Goal: Task Accomplishment & Management: Manage account settings

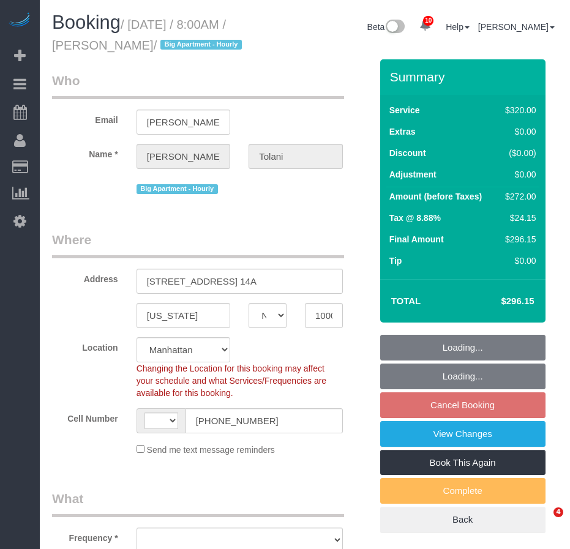
select select "NY"
select select "number:56"
select select "number:79"
select select "number:15"
select select "number:6"
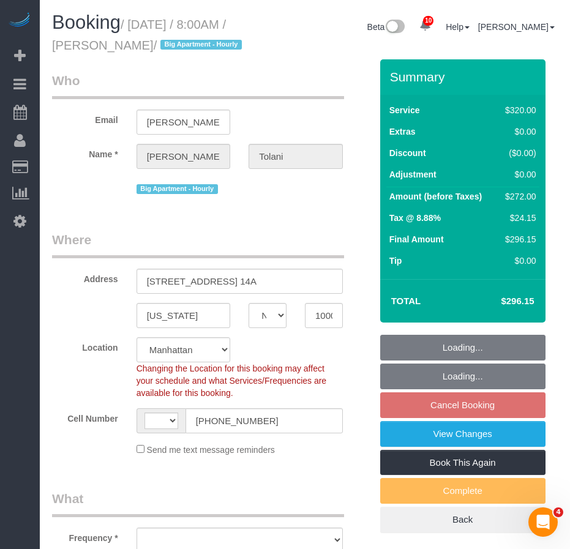
select select "string:[GEOGRAPHIC_DATA]"
select select "object:932"
select select "string:stripe-pm_1RRkme4VGloSiKo77oW5TgaQ"
select select "2"
select select "spot1"
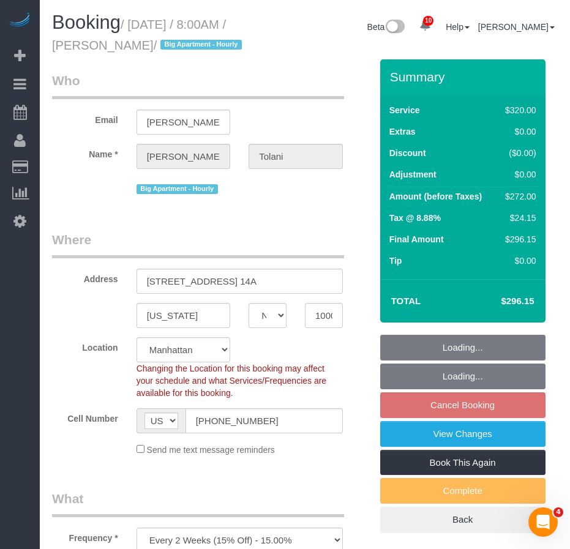
select select "object:1327"
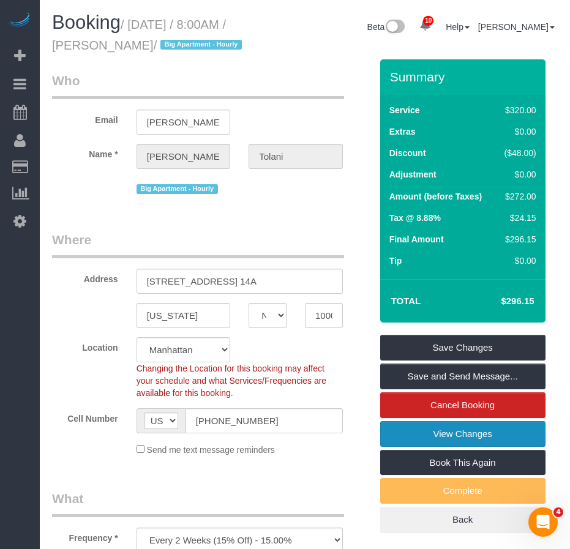
click at [488, 447] on link "View Changes" at bounding box center [462, 434] width 165 height 26
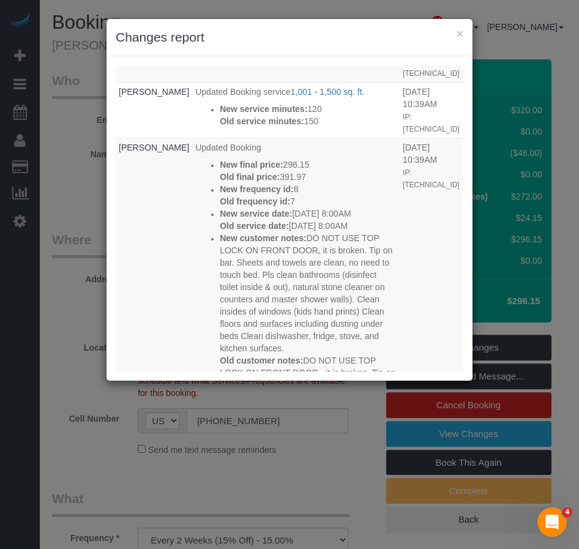
scroll to position [105, 0]
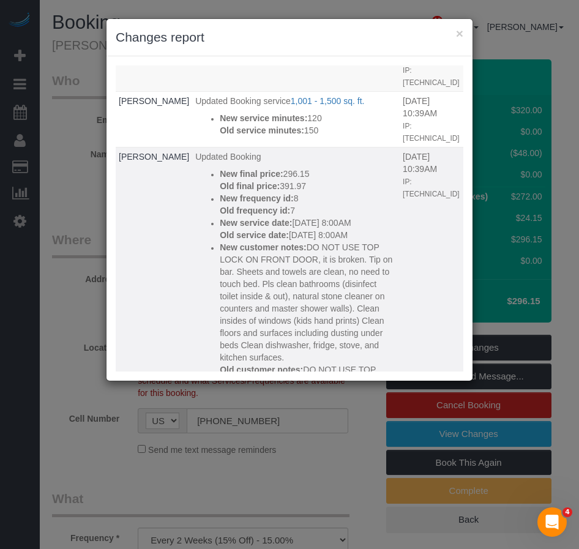
drag, startPoint x: 327, startPoint y: 209, endPoint x: 177, endPoint y: 198, distance: 150.2
click at [220, 217] on div "New service date: 09/05/2025 8:00AM Old service date: 09/15/2025 8:00AM" at bounding box center [308, 229] width 177 height 24
copy div "New service date: 09/05/2025 8:00AM Old service date: 09/15/2025 8:00AM"
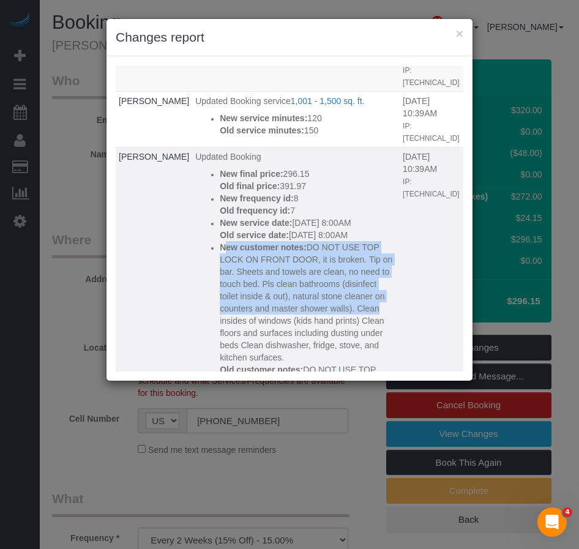
drag, startPoint x: 178, startPoint y: 223, endPoint x: 253, endPoint y: 281, distance: 95.0
click at [253, 281] on p "New customer notes: DO NOT USE TOP LOCK ON FRONT DOOR, it is broken. Tip on bar…" at bounding box center [308, 302] width 177 height 122
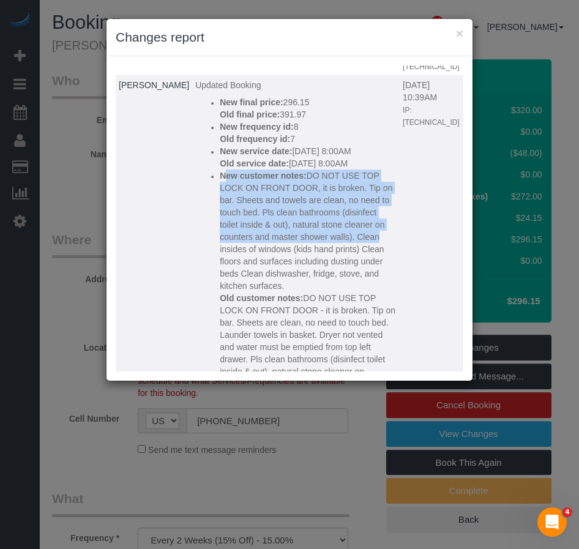
scroll to position [288, 0]
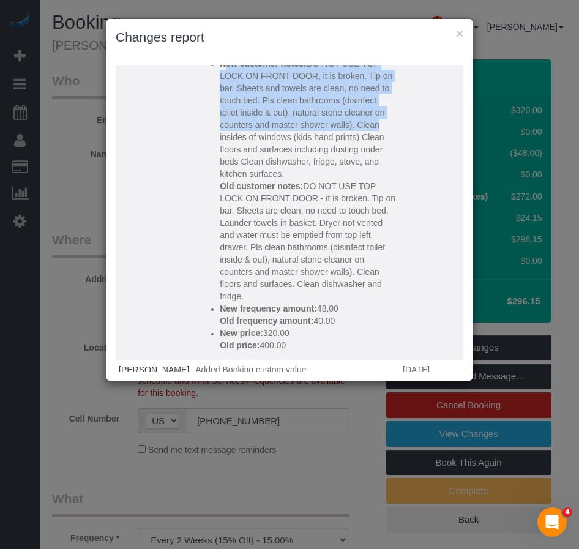
click at [248, 339] on p "Old price: 400.00" at bounding box center [308, 345] width 177 height 12
copy div "New customer notes: DO NOT USE TOP LOCK ON FRONT DOOR, it is broken. Tip on bar…"
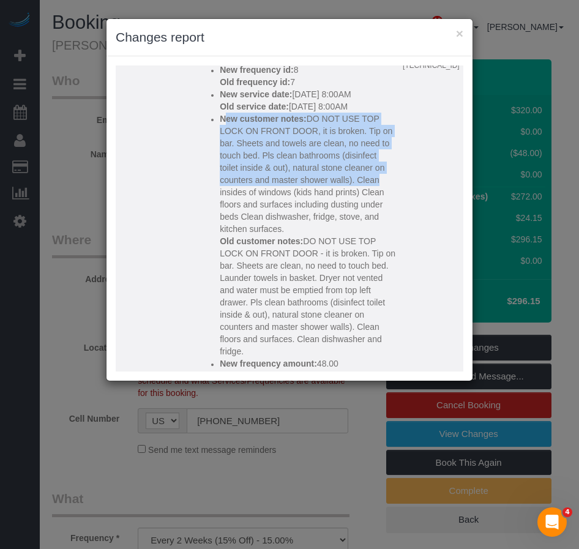
scroll to position [166, 0]
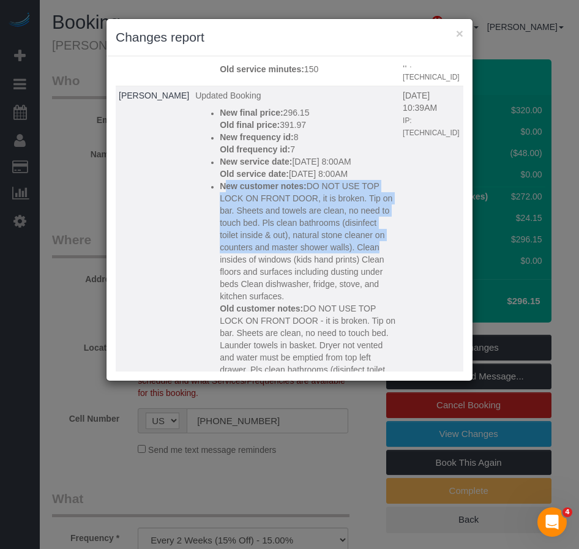
drag, startPoint x: 179, startPoint y: 85, endPoint x: 257, endPoint y: 122, distance: 86.7
click at [257, 122] on div "New final price: 296.15 Old final price: 391.97 New frequency id: 8 Old frequen…" at bounding box center [308, 289] width 177 height 367
copy div "New final price: 296.15 Old final price: 391.97 New frequency id: 8 Old frequen…"
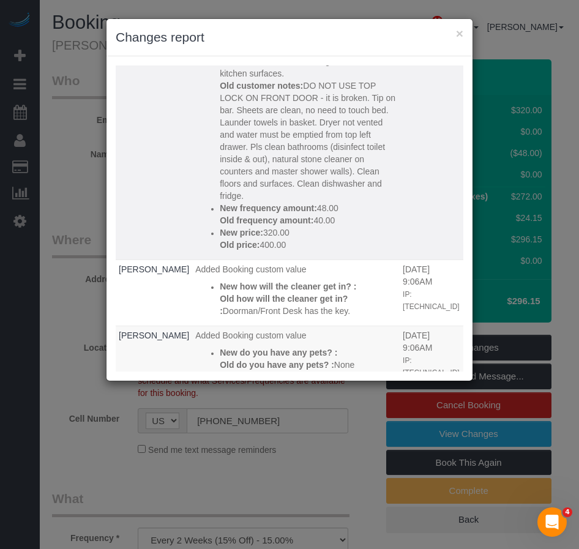
scroll to position [410, 0]
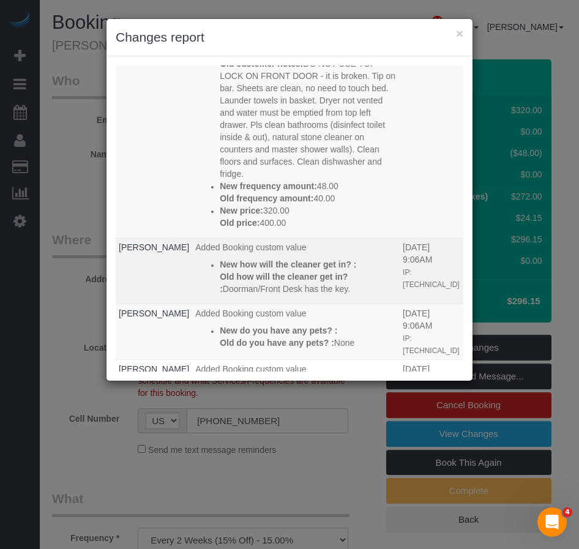
drag, startPoint x: 178, startPoint y: 239, endPoint x: 305, endPoint y: 267, distance: 130.3
click at [305, 267] on div "New how will the cleaner get in? : Old how will the cleaner get in? : Doorman/F…" at bounding box center [308, 276] width 177 height 37
copy div "New how will the cleaner get in? : Old how will the cleaner get in? : Doorman/F…"
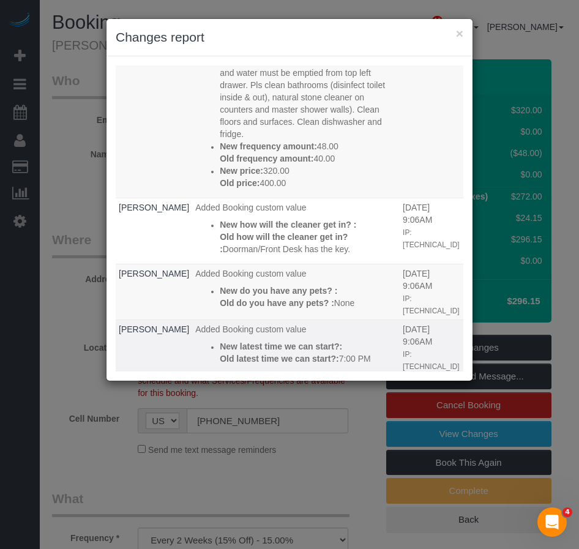
scroll to position [472, 0]
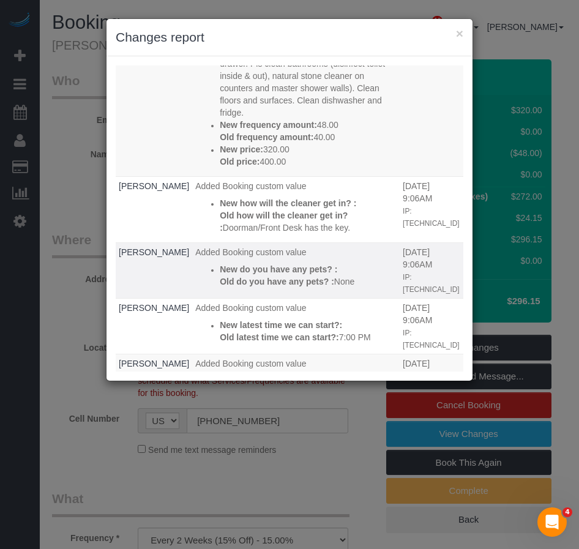
drag, startPoint x: 176, startPoint y: 243, endPoint x: 316, endPoint y: 262, distance: 141.4
click at [316, 262] on td "Added Booking custom value New do you have any pets? : Old do you have any pets…" at bounding box center [295, 270] width 207 height 56
copy div "New do you have any pets? : Old do you have any pets? : None"
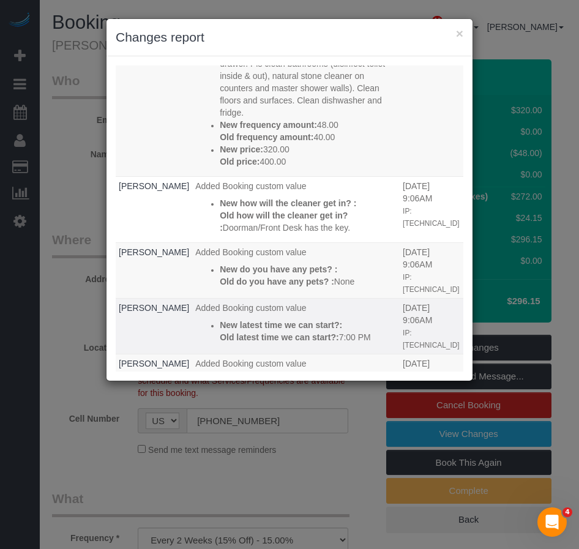
drag, startPoint x: 178, startPoint y: 295, endPoint x: 335, endPoint y: 316, distance: 158.7
click at [335, 316] on td "Added Booking custom value New latest time we can start?: Old latest time we ca…" at bounding box center [295, 326] width 207 height 56
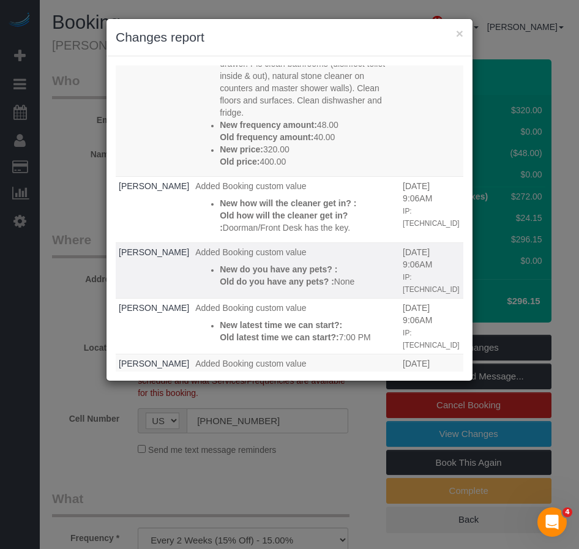
copy div "New latest time we can start?: Old latest time we can start?: 7:00 PM"
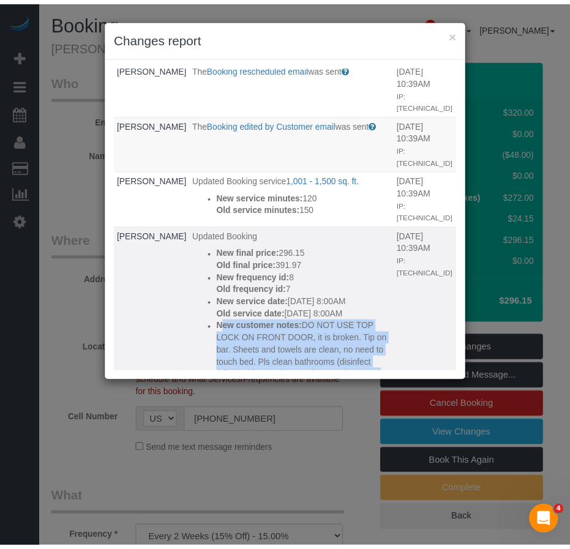
scroll to position [0, 0]
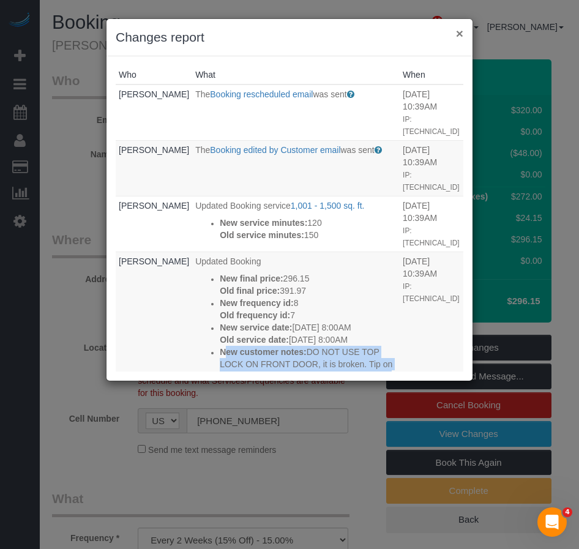
click at [459, 34] on button "×" at bounding box center [459, 33] width 7 height 13
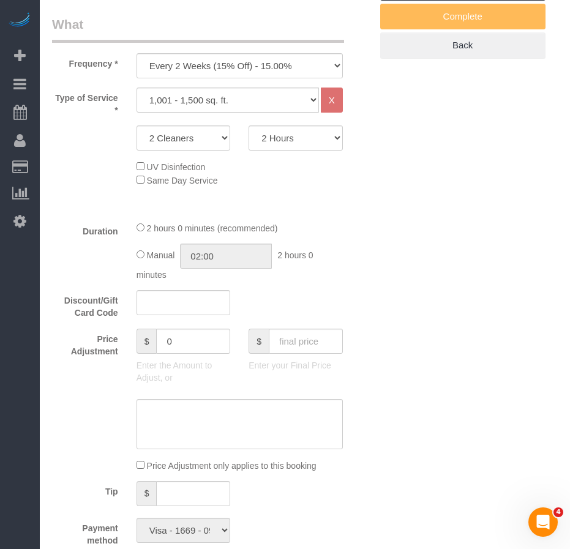
scroll to position [428, 0]
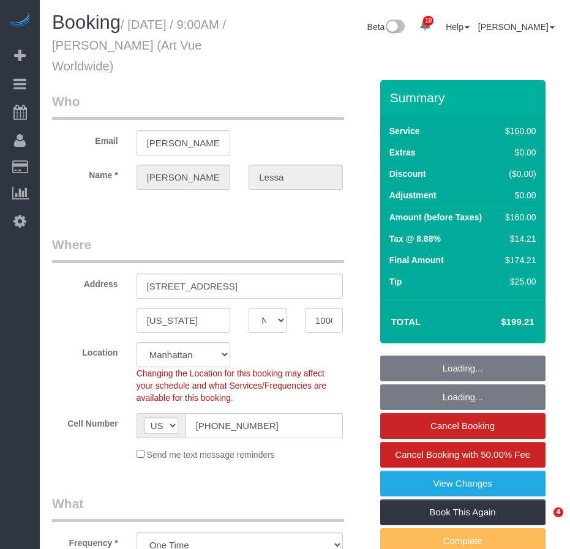
select select "NY"
select select "string:stripe-pm_1S365Z4VGloSiKo7FAUy2Rp7"
select select "spot1"
select select "number:89"
select select "number:90"
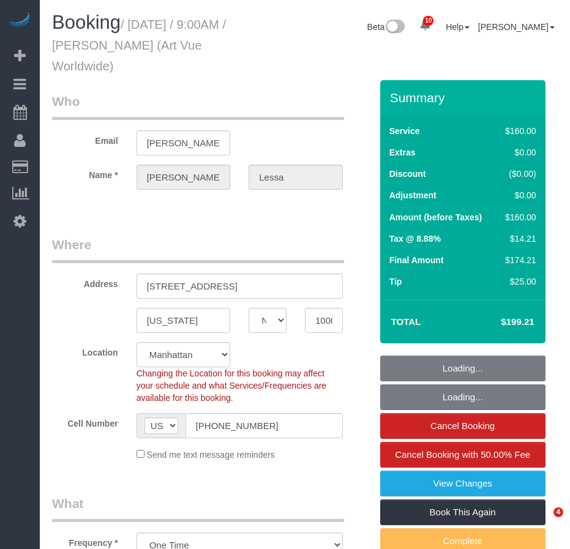
select select "number:15"
select select "number:5"
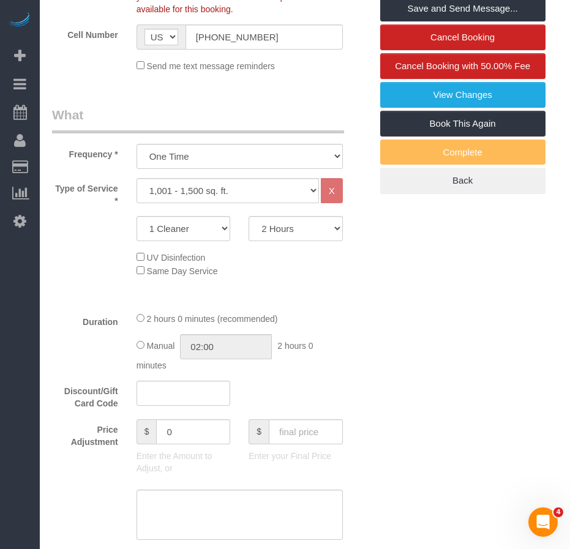
scroll to position [367, 0]
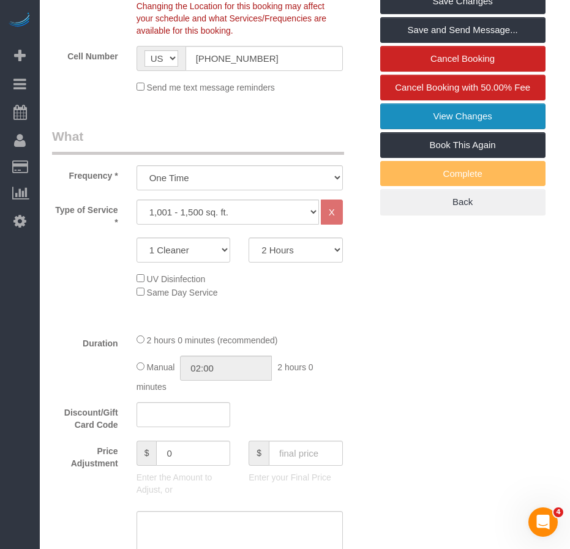
click at [464, 117] on link "View Changes" at bounding box center [462, 116] width 165 height 26
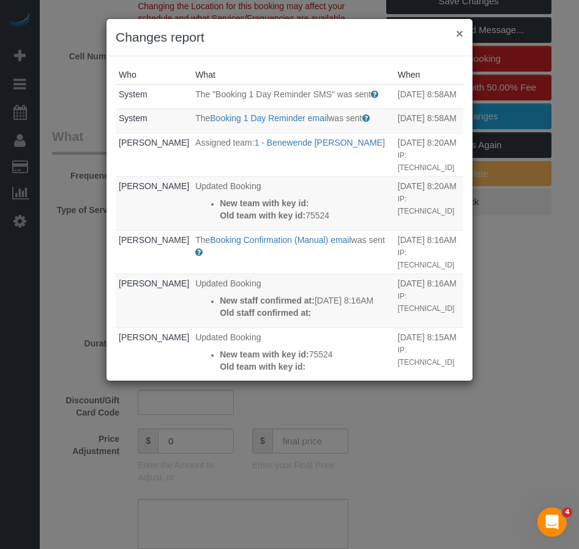
click at [459, 36] on button "×" at bounding box center [459, 33] width 7 height 13
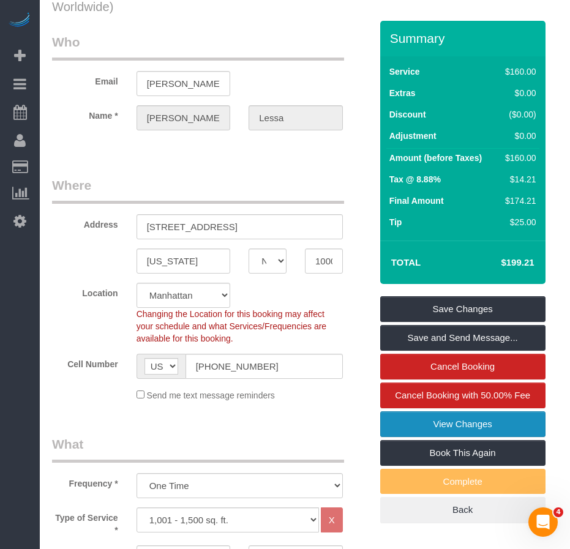
scroll to position [0, 0]
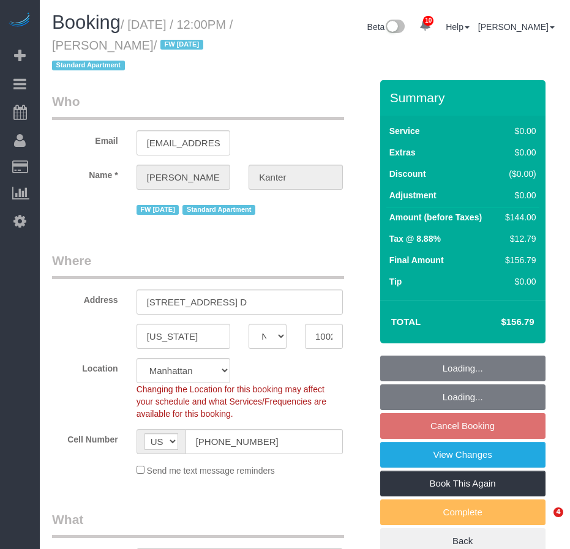
select select "NY"
select select "string:stripe-pm_1NcV0h4VGloSiKo7qLh3g6Fz"
select select "number:89"
select select "number:90"
select select "number:15"
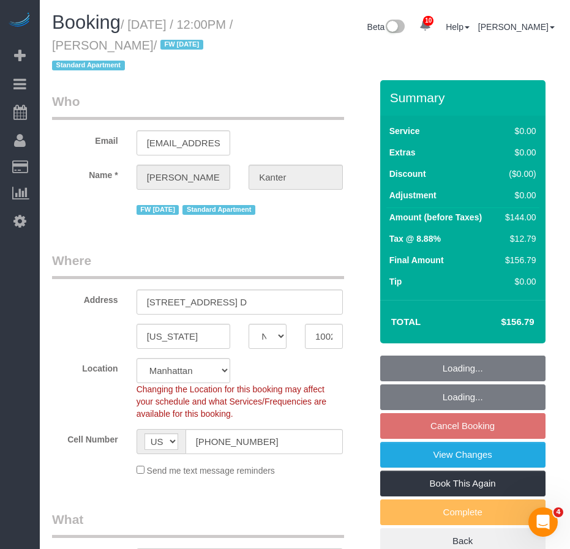
select select "number:5"
select select "object:1006"
select select "spot5"
select select "1"
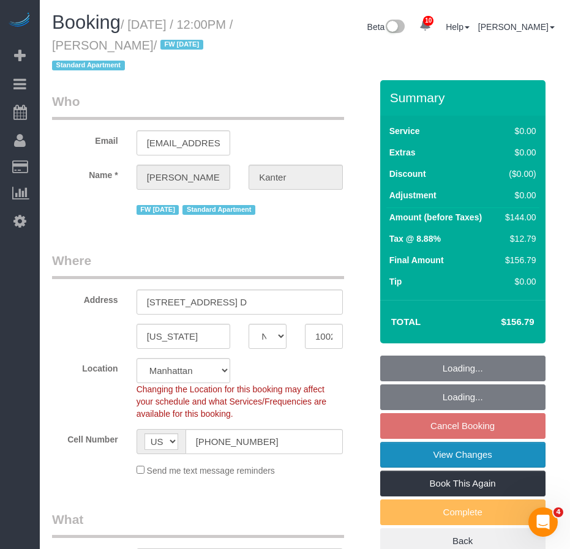
click at [434, 455] on link "View Changes" at bounding box center [462, 455] width 165 height 26
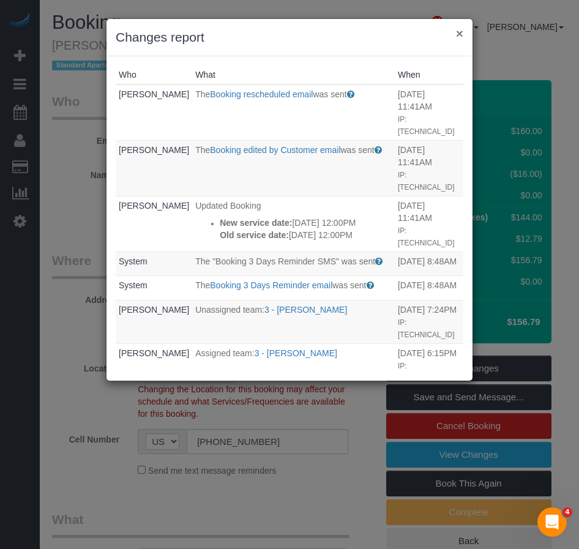
click at [459, 34] on button "×" at bounding box center [459, 33] width 7 height 13
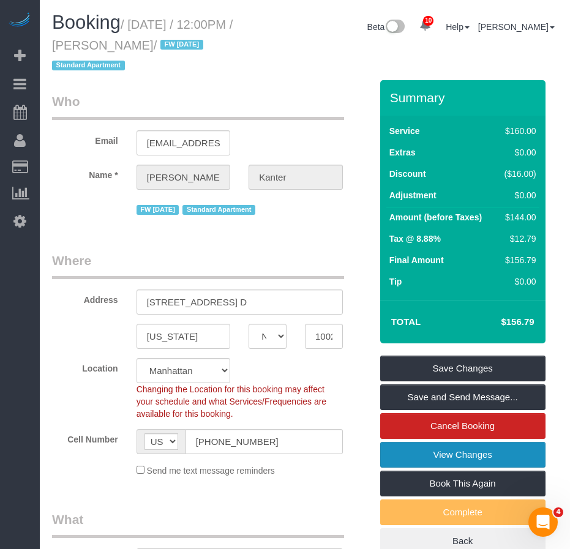
click at [468, 458] on link "View Changes" at bounding box center [462, 455] width 165 height 26
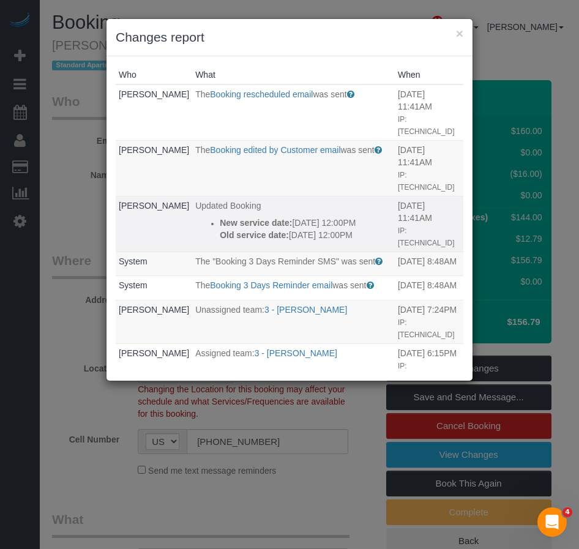
drag, startPoint x: 283, startPoint y: 224, endPoint x: 198, endPoint y: 187, distance: 92.1
click at [220, 217] on div "New service date: 09/12/2025 12:00PM Old service date: 09/05/2025 12:00PM" at bounding box center [306, 229] width 172 height 24
copy div "New service date: 09/12/2025 12:00PM Old service date: 09/05/2025 12:00PM"
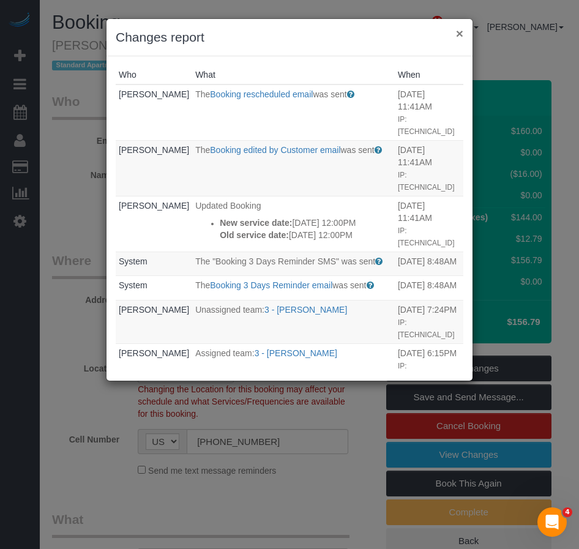
click at [460, 35] on button "×" at bounding box center [459, 33] width 7 height 13
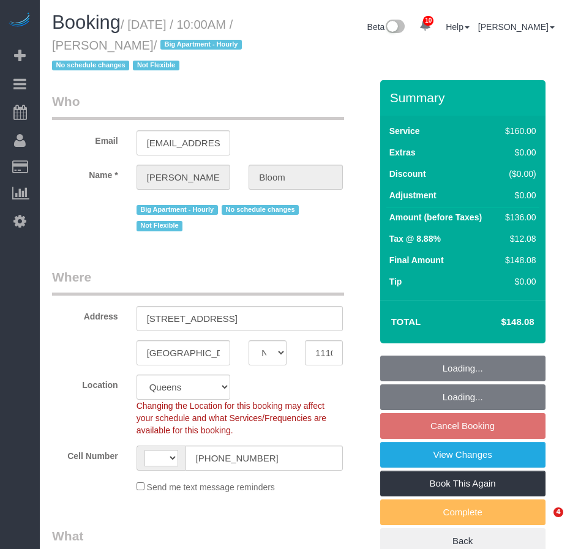
select select "NY"
select select "string:[GEOGRAPHIC_DATA]"
select select "string:stripe-pm_1OR5nT4VGloSiKo7ZYWpMpVz"
select select "number:58"
select select "number:90"
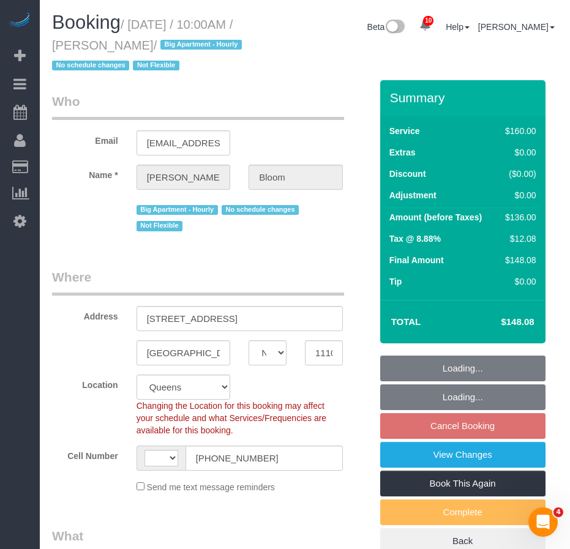
select select "number:15"
select select "number:5"
select select "object:870"
select select "spot3"
select select "object:1315"
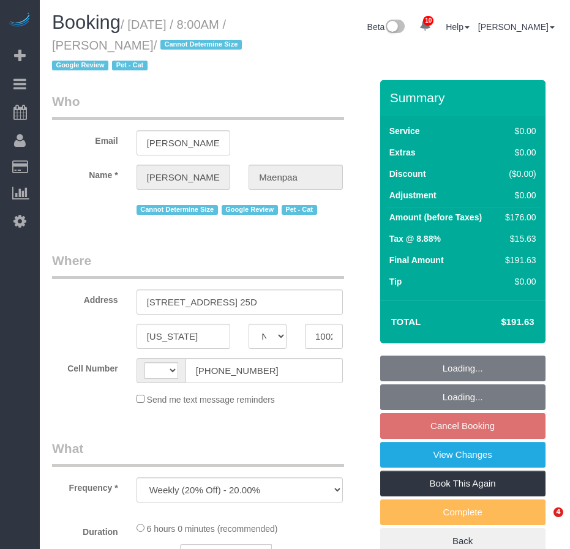
select select "NY"
select select "string:[GEOGRAPHIC_DATA]"
select select "2"
select select "number:56"
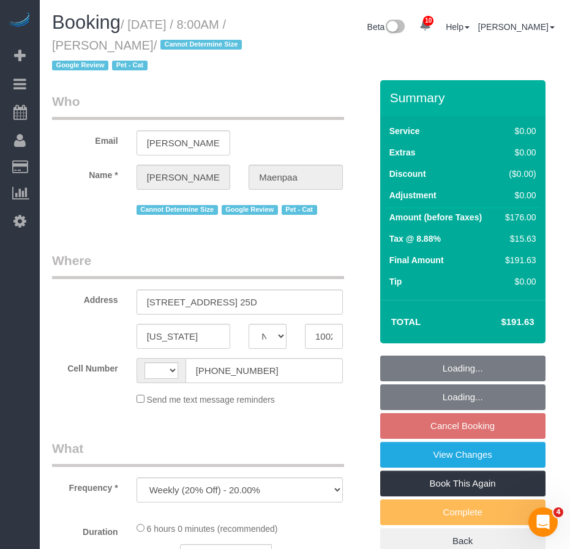
select select "number:69"
select select "number:14"
select select "number:5"
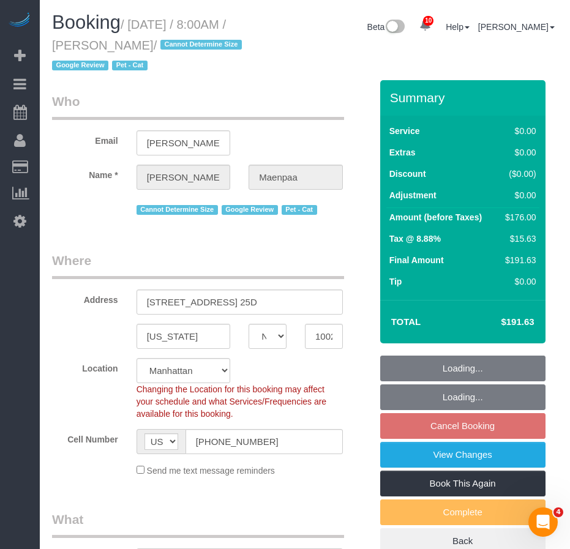
select select "spot1"
select select "string:stripe-pm_1RVbb44VGloSiKo788Rlk0ul"
select select "object:1360"
select select "2"
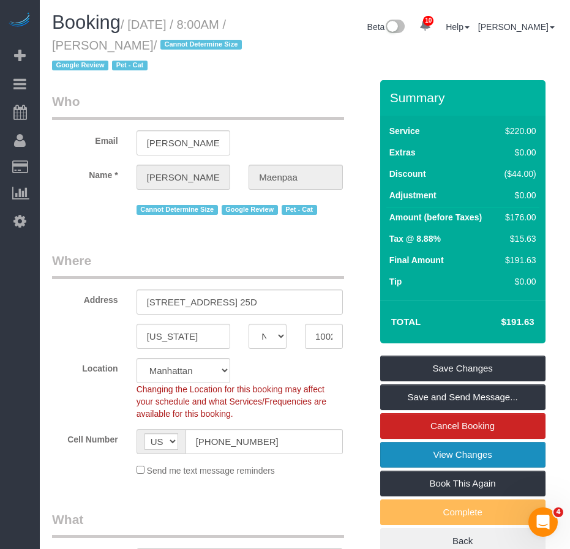
click at [445, 455] on link "View Changes" at bounding box center [462, 455] width 165 height 26
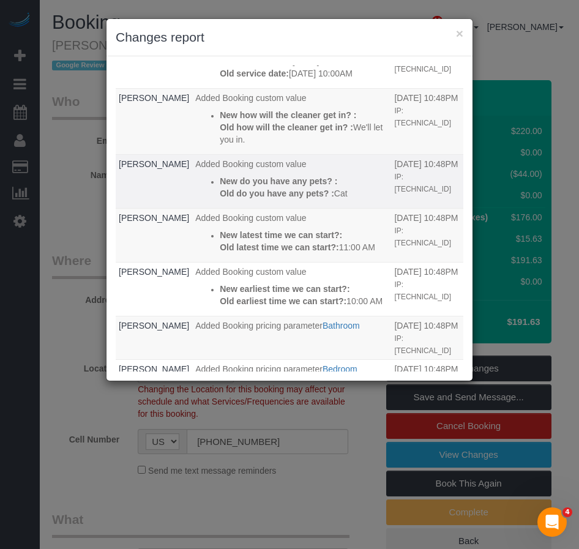
scroll to position [184, 0]
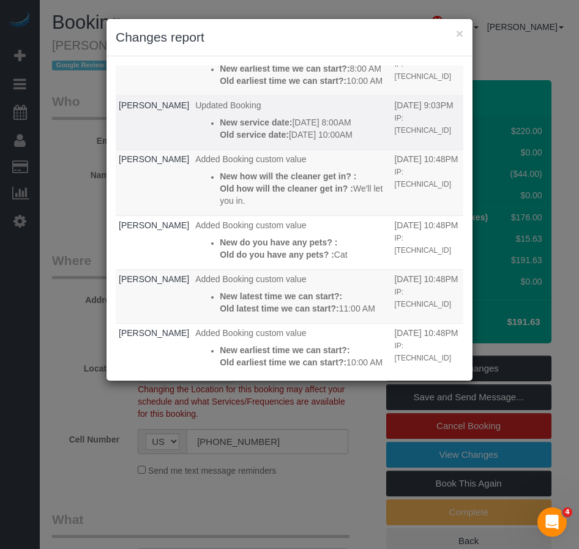
drag, startPoint x: 275, startPoint y: 210, endPoint x: 192, endPoint y: 185, distance: 86.7
click at [195, 141] on ul "New service date: 09/10/2025 8:00AM Old service date: 09/12/2025 10:00AM" at bounding box center [291, 128] width 193 height 24
copy div "09/10/2025 8:00AM Old service date: 09/12/2025 10:00AM"
click at [279, 141] on p "Old service date: 09/12/2025 10:00AM" at bounding box center [304, 134] width 168 height 12
drag, startPoint x: 283, startPoint y: 210, endPoint x: 195, endPoint y: 172, distance: 96.2
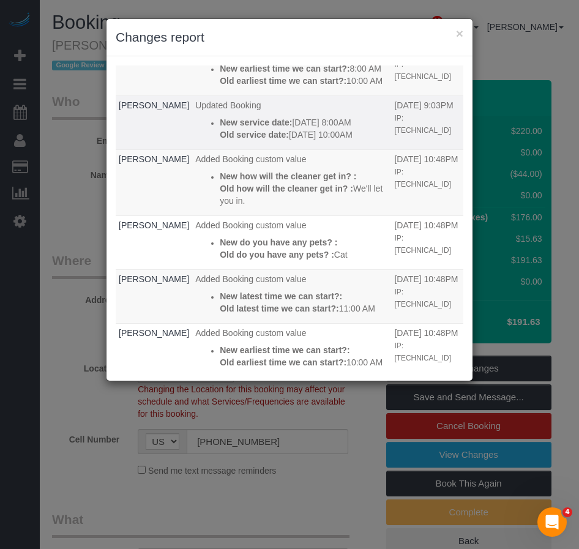
click at [220, 141] on div "New service date: 09/10/2025 8:00AM Old service date: 09/12/2025 10:00AM" at bounding box center [304, 128] width 168 height 24
copy div "New service date: 09/10/2025 8:00AM Old service date: 09/12/2025 10:00AM"
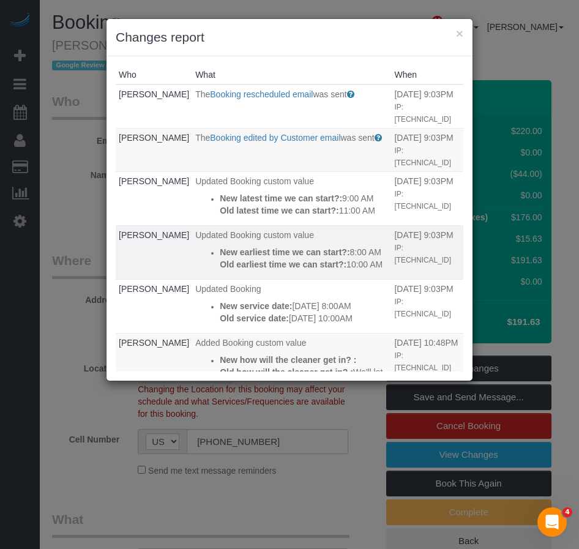
scroll to position [61, 0]
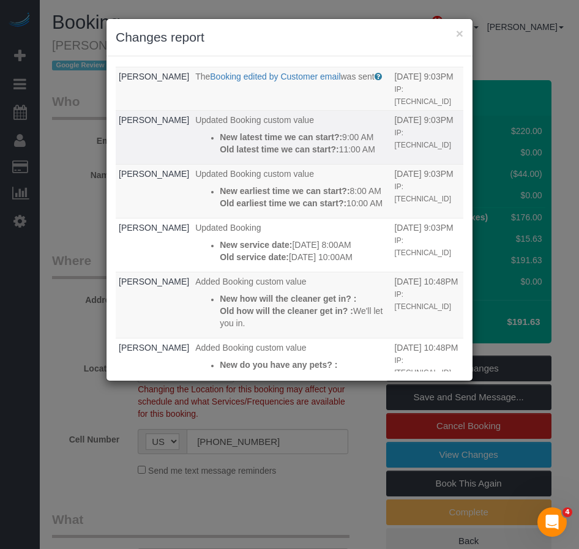
copy div "New service date: 09/10/2025 8:00AM Old service date: 09/12/2025 10:00AM"
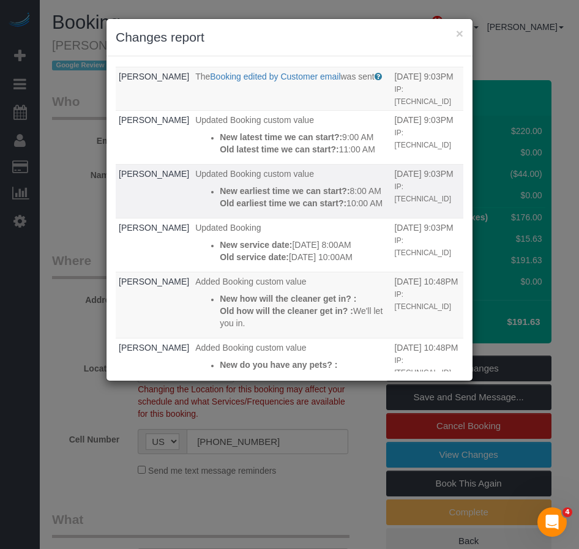
drag, startPoint x: 264, startPoint y: 252, endPoint x: 196, endPoint y: 217, distance: 76.9
click at [220, 209] on div "New earliest time we can start?: 8:00 AM Old earliest time we can start?: 10:00…" at bounding box center [304, 197] width 168 height 24
copy div "New earliest time we can start?: 8:00 AM Old earliest time we can start?: 10:00…"
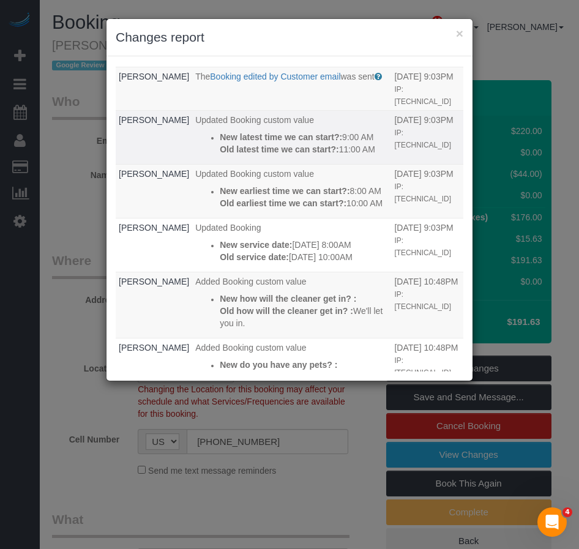
drag, startPoint x: 264, startPoint y: 173, endPoint x: 196, endPoint y: 141, distance: 74.7
click at [220, 141] on div "New latest time we can start?: 9:00 AM Old latest time we can start?: 11:00 AM" at bounding box center [304, 143] width 168 height 24
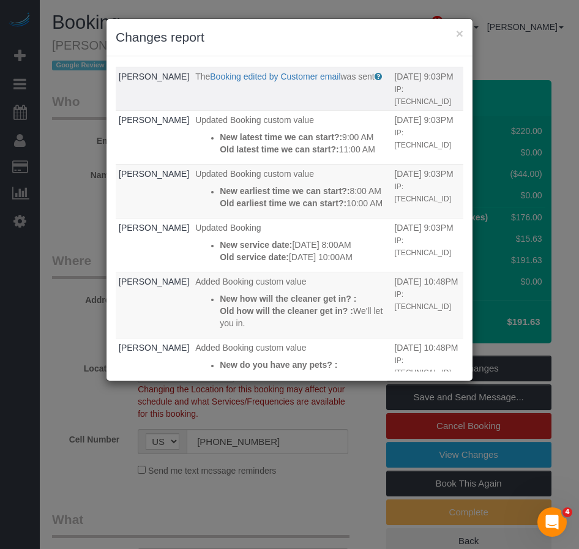
copy div "New latest time we can start?: 9:00 AM Old latest time we can start?: 11:00 AM"
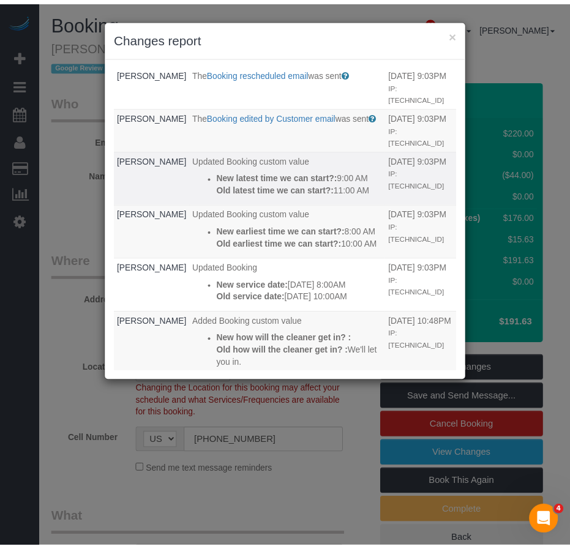
scroll to position [0, 0]
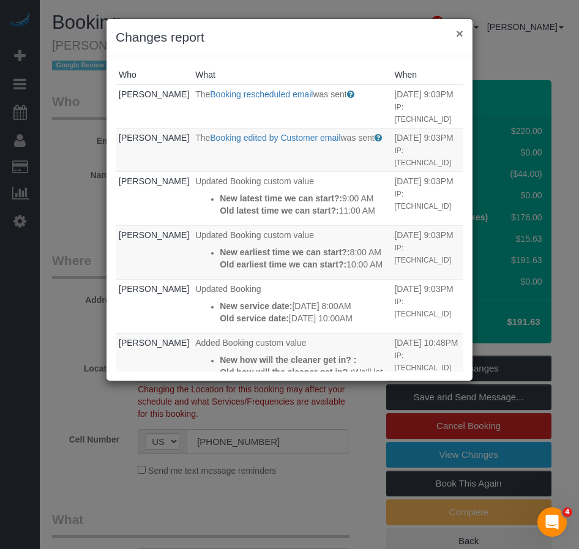
click at [460, 35] on button "×" at bounding box center [459, 33] width 7 height 13
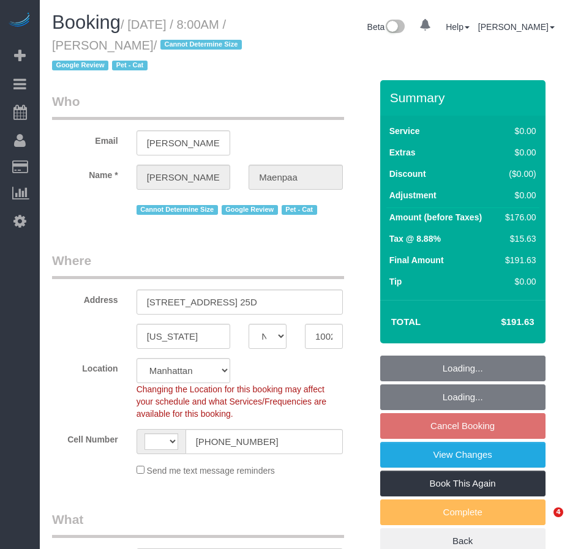
select select "NY"
select select "string:stripe-pm_1RVbb44VGloSiKo788Rlk0ul"
select select "number:56"
select select "number:69"
select select "number:14"
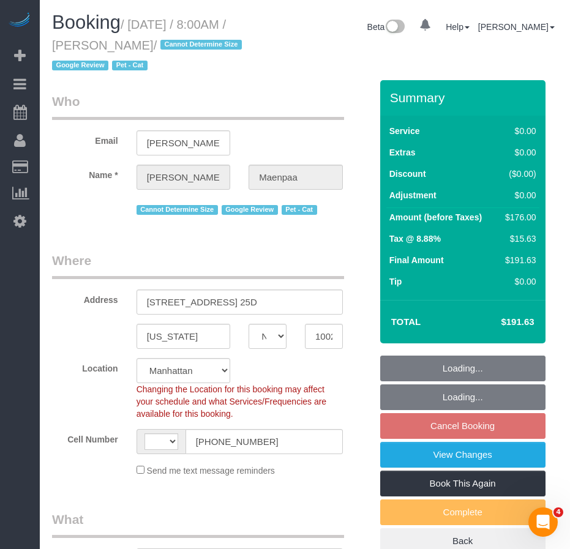
select select "number:5"
select select "string:[GEOGRAPHIC_DATA]"
select select "object:863"
select select "spot1"
select select "object:1360"
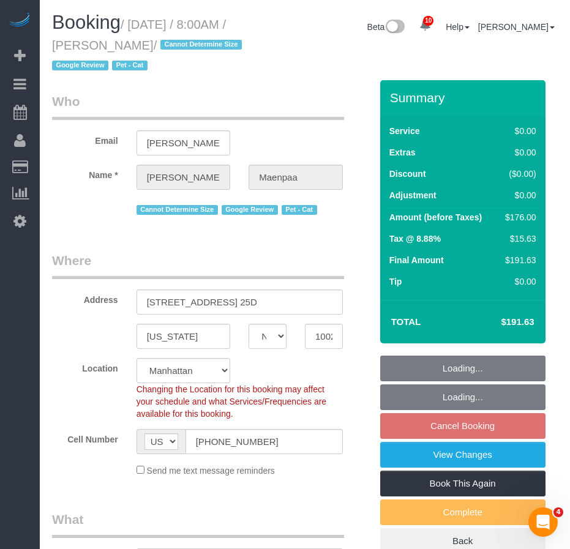
select select "2"
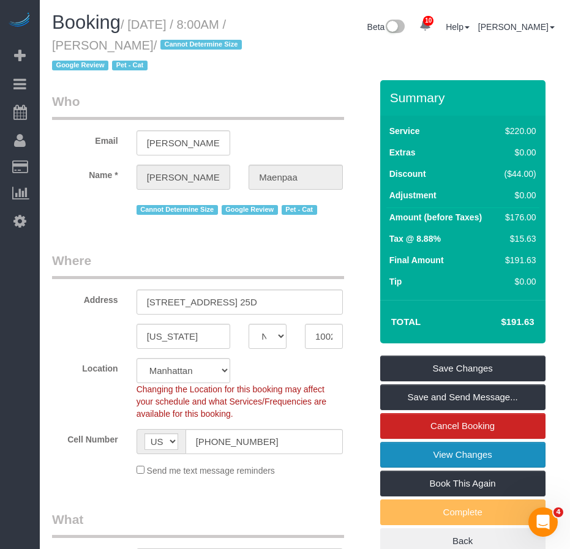
click at [414, 457] on link "View Changes" at bounding box center [462, 455] width 165 height 26
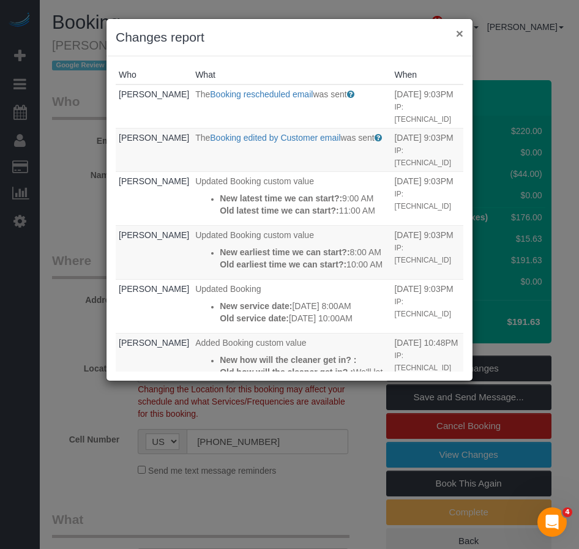
click at [457, 35] on button "×" at bounding box center [459, 33] width 7 height 13
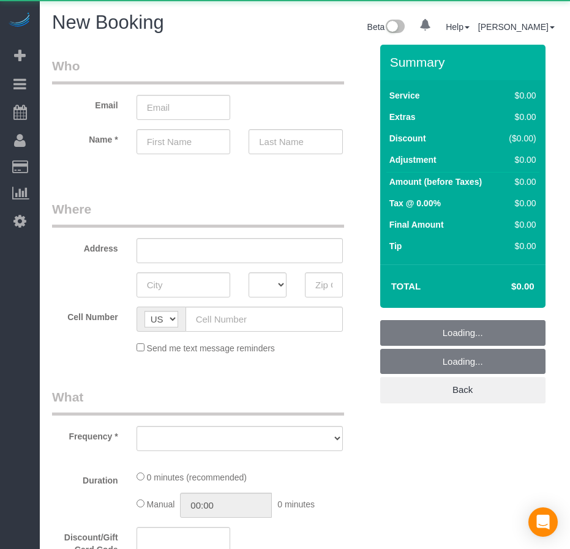
select select "object:579"
select select "number:89"
select select "number:90"
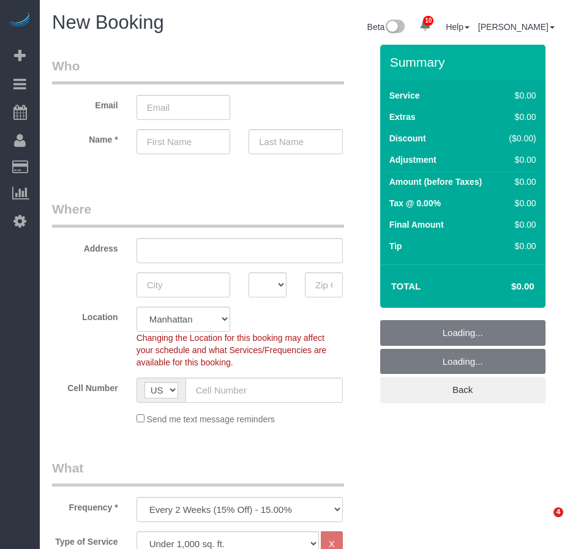
scroll to position [61, 0]
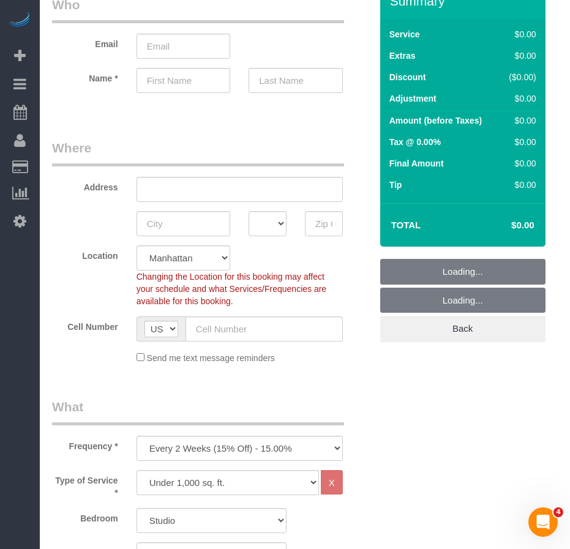
select select "object:1345"
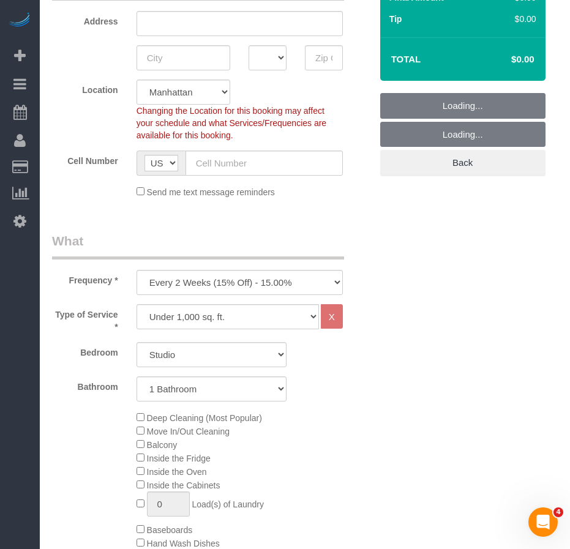
scroll to position [245, 0]
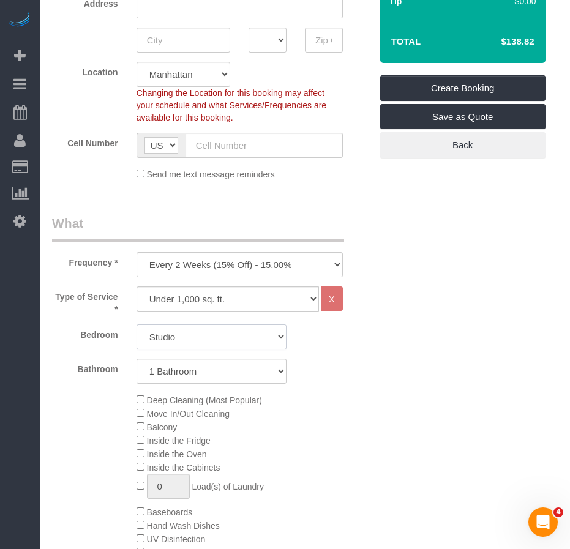
click at [187, 340] on select "Studio 1 Bedroom 2 Bedrooms 3 Bedrooms" at bounding box center [211, 336] width 150 height 25
select select "1"
click at [136, 324] on select "Studio 1 Bedroom 2 Bedrooms 3 Bedrooms" at bounding box center [211, 336] width 150 height 25
click at [216, 266] on select "One Time Weekly (20% Off) - 20.00% Every 2 Weeks (15% Off) - 15.00% Every 4 Wee…" at bounding box center [239, 264] width 206 height 25
select select "object:1346"
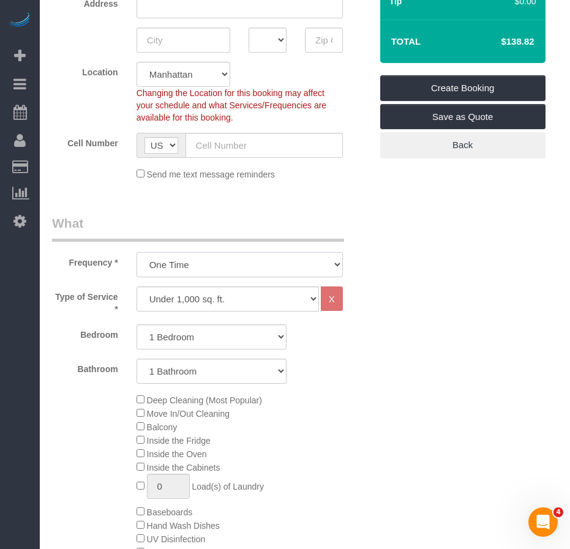
click at [136, 252] on select "One Time Weekly (20% Off) - 20.00% Every 2 Weeks (15% Off) - 15.00% Every 4 Wee…" at bounding box center [239, 264] width 206 height 25
click at [320, 381] on div "Bathroom 1 Bathroom 2 Bathrooms" at bounding box center [211, 370] width 337 height 25
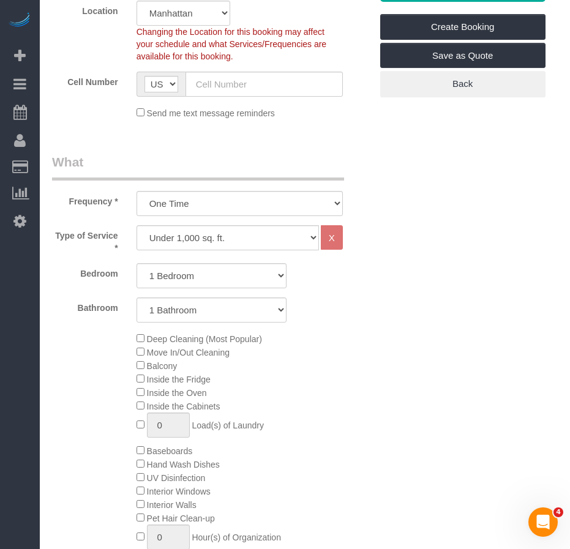
scroll to position [428, 0]
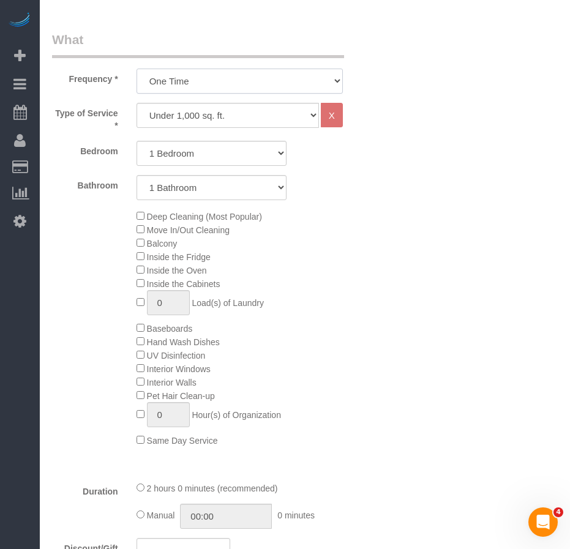
click at [314, 81] on select "One Time Weekly (20% Off) - 20.00% Every 2 Weeks (15% Off) - 15.00% Every 4 Wee…" at bounding box center [239, 81] width 206 height 25
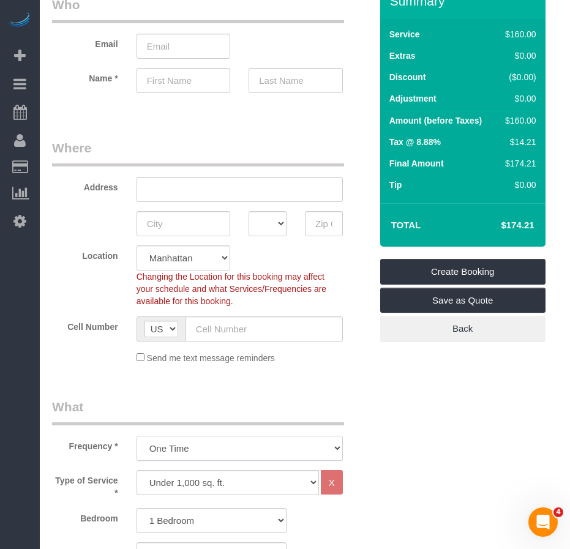
scroll to position [0, 0]
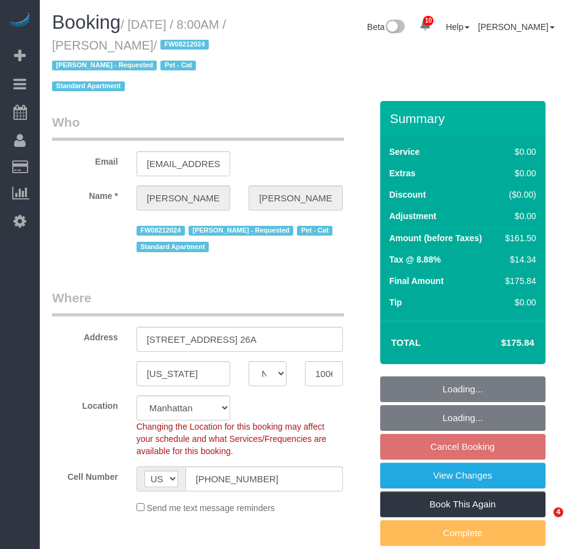
select select "NY"
select select "number:89"
select select "number:90"
select select "number:14"
select select "number:7"
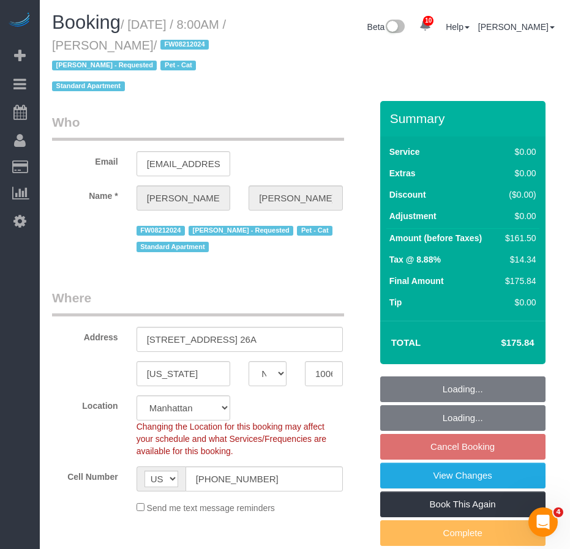
select select "object:873"
select select "string:stripe-pm_1O8DDd4VGloSiKo7NGP2DvIM"
select select "spot1"
select select "1"
select select "2"
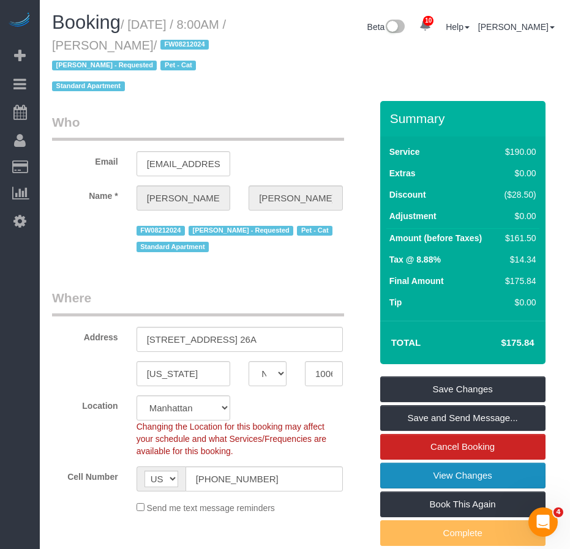
click at [491, 475] on link "View Changes" at bounding box center [462, 475] width 165 height 26
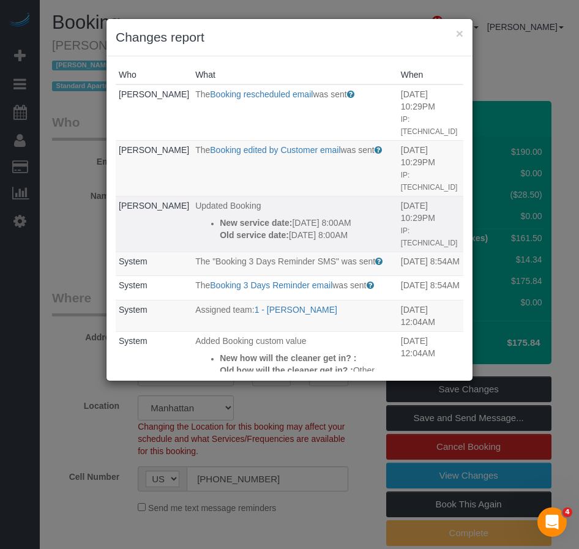
drag, startPoint x: 336, startPoint y: 211, endPoint x: 187, endPoint y: 196, distance: 150.0
click at [220, 217] on div "New service date: 09/11/2025 8:00AM Old service date: 09/04/2025 8:00AM" at bounding box center [307, 229] width 175 height 24
copy div "New service date: 09/11/2025 8:00AM Old service date: 09/04/2025 8:00AM"
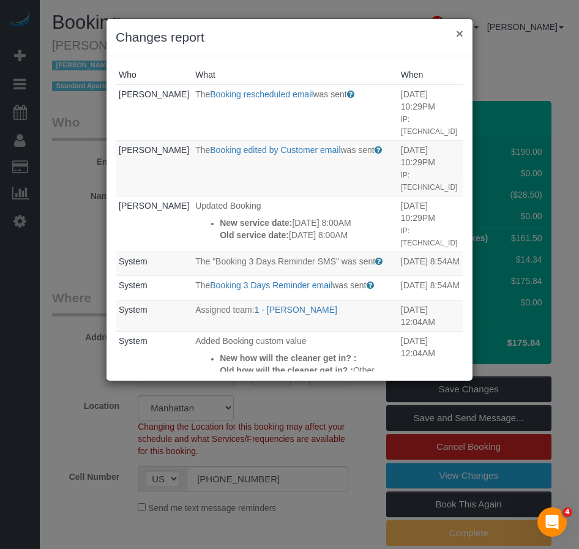
click at [459, 35] on button "×" at bounding box center [459, 33] width 7 height 13
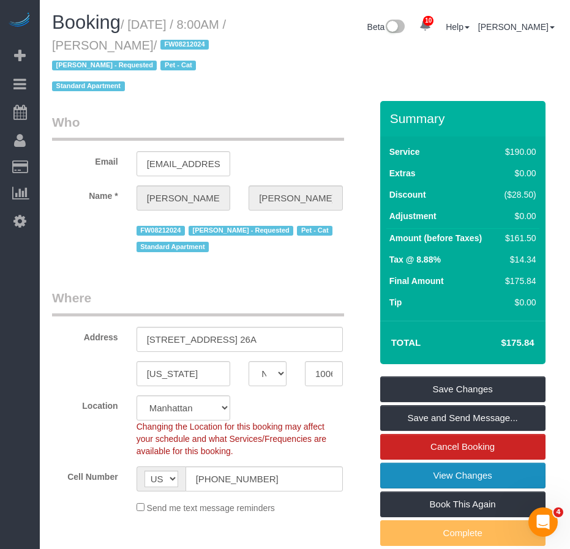
scroll to position [61, 0]
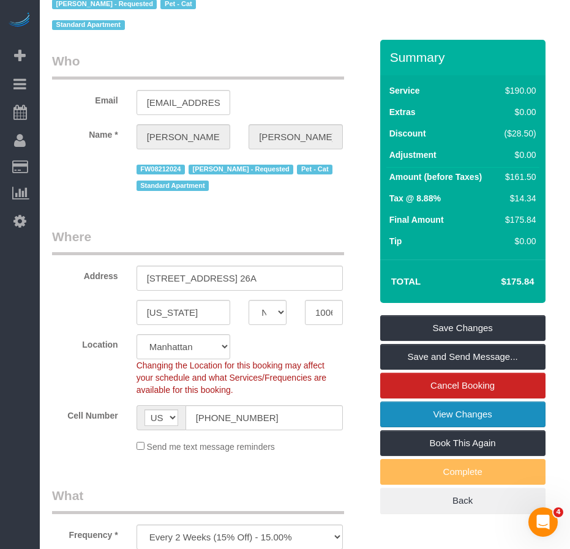
click at [453, 419] on link "View Changes" at bounding box center [462, 414] width 165 height 26
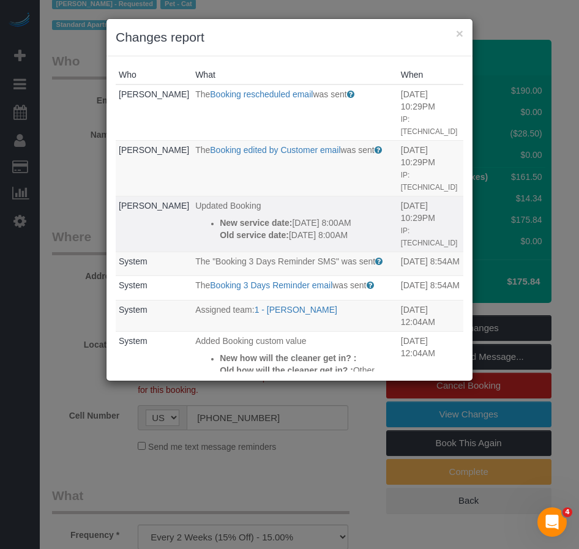
drag, startPoint x: 346, startPoint y: 213, endPoint x: 179, endPoint y: 190, distance: 168.5
click at [192, 196] on td "Updated Booking New service date: 09/11/2025 8:00AM Old service date: 09/04/202…" at bounding box center [295, 224] width 206 height 56
copy div "New service date: 09/11/2025 8:00AM Old service date: 09/04/2025 8:00AM"
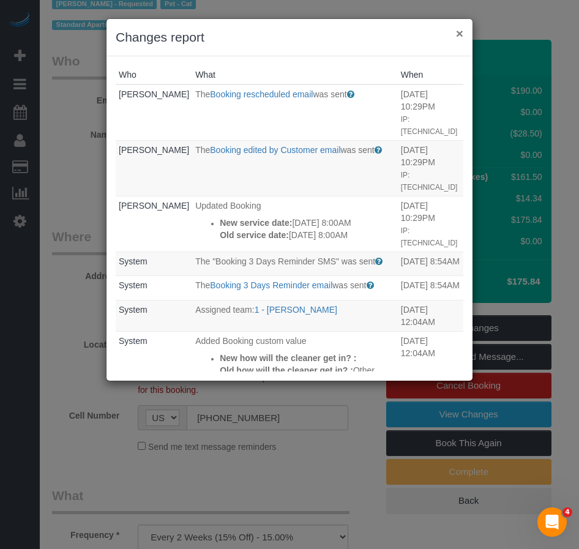
click at [459, 33] on button "×" at bounding box center [459, 33] width 7 height 13
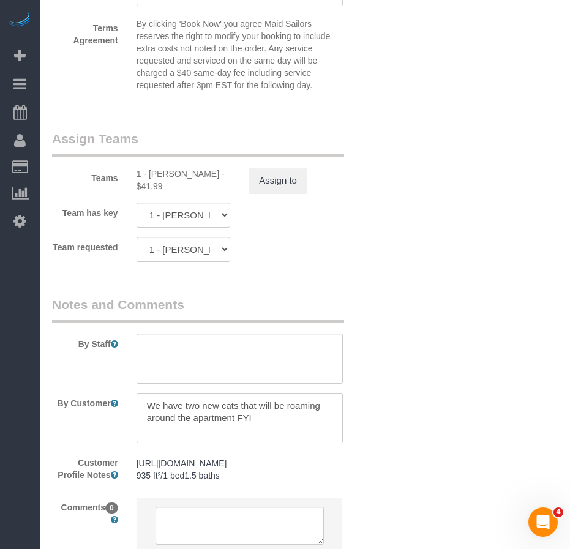
scroll to position [1713, 0]
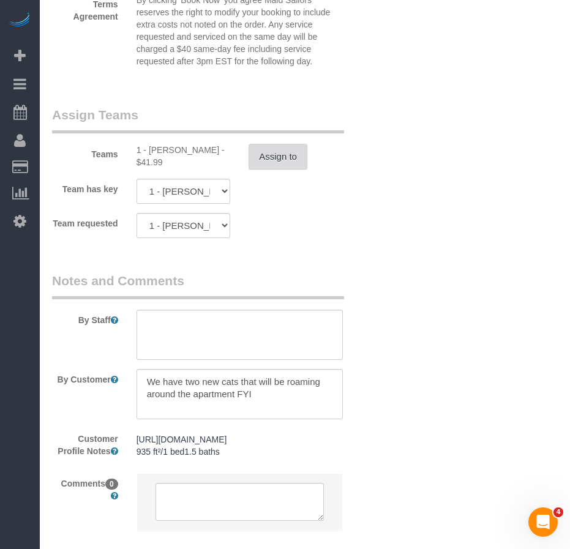
click at [280, 157] on button "Assign to" at bounding box center [277, 157] width 59 height 26
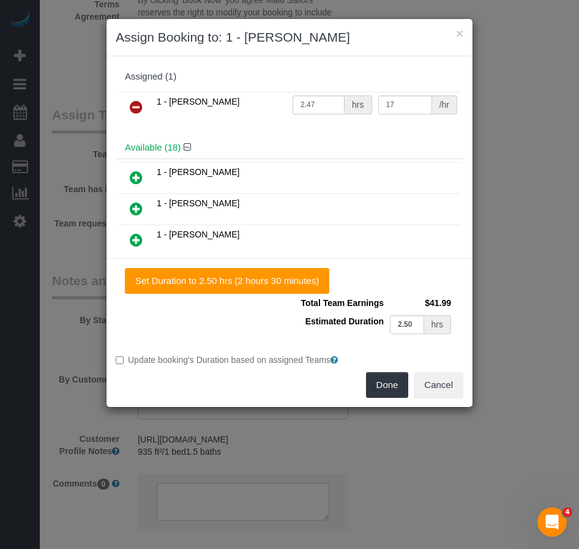
click at [137, 109] on icon at bounding box center [136, 107] width 13 height 15
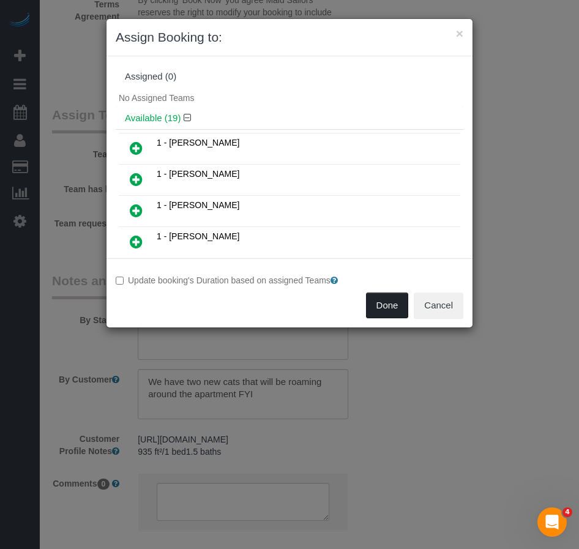
click at [382, 300] on button "Done" at bounding box center [387, 305] width 43 height 26
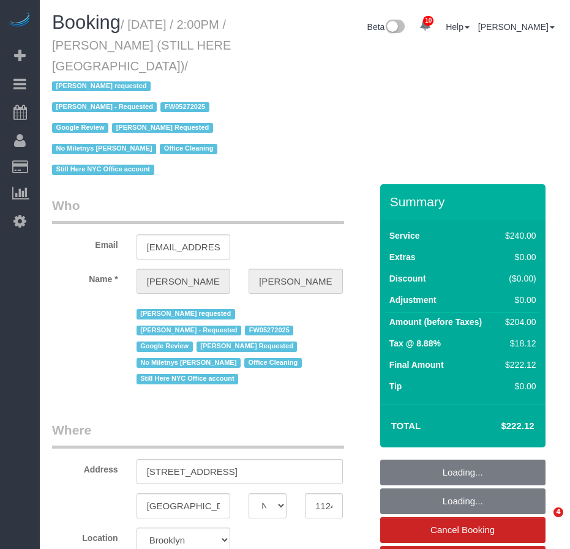
select select "NY"
select select "object:910"
select select "string:stripe-pm_1QY8Py4VGloSiKo7kVLuacfg"
select select "spot1"
select select "number:89"
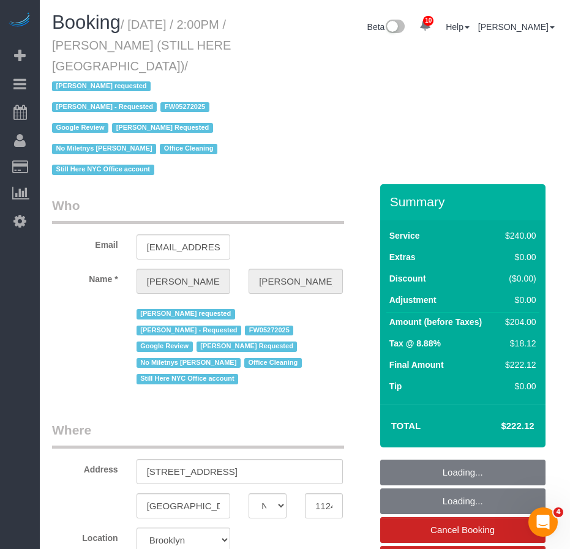
select select "number:90"
select select "number:15"
select select "number:5"
select select "180"
select select "object:1411"
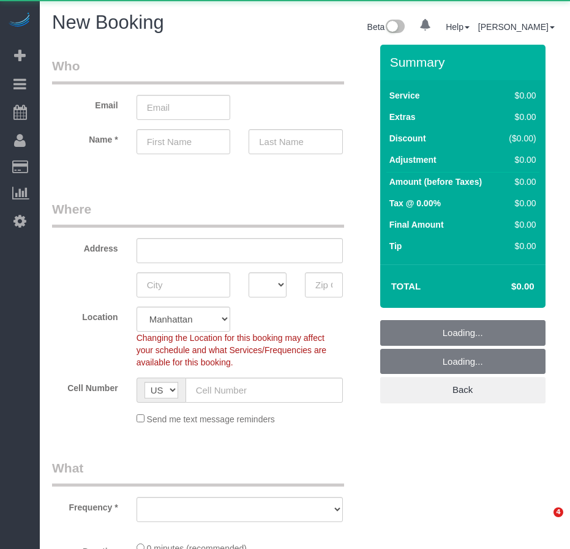
select select "number:89"
select select "number:90"
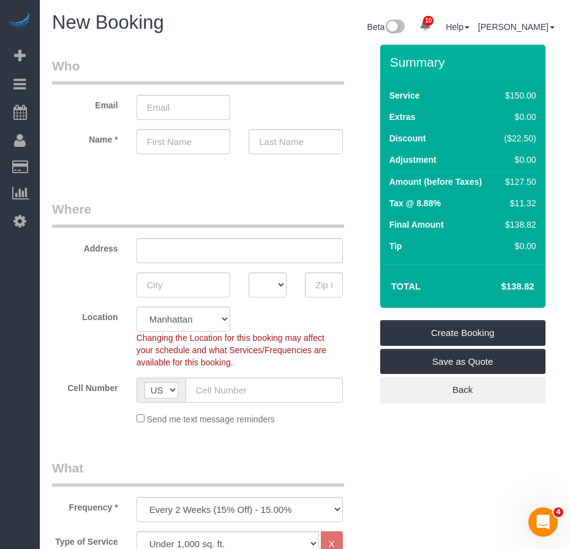
click at [183, 59] on legend "Who" at bounding box center [198, 71] width 292 height 28
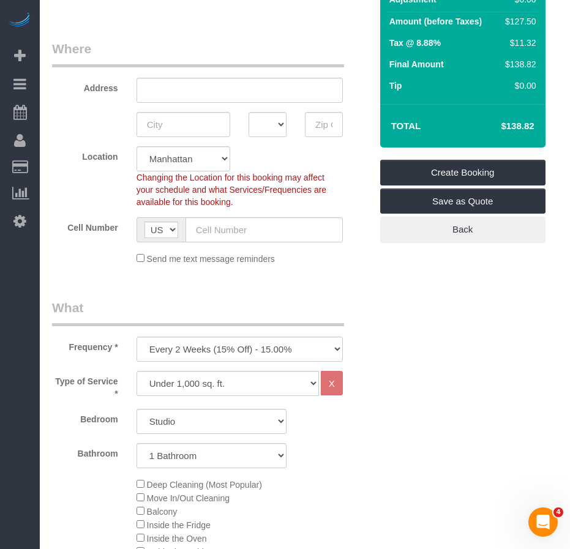
scroll to position [184, 0]
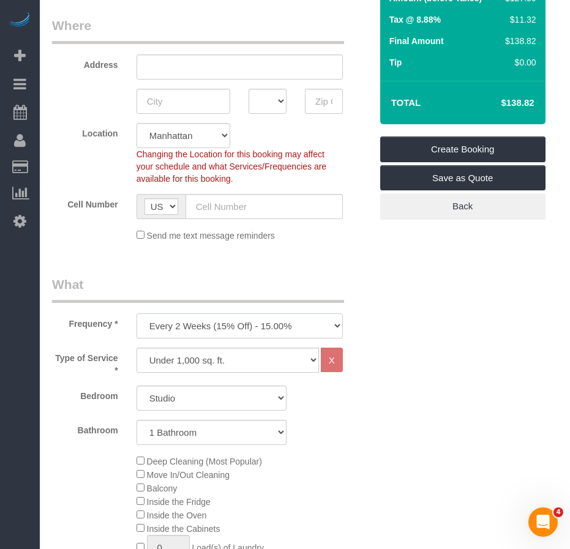
click at [200, 322] on select "One Time Weekly (20% Off) - 20.00% Every 2 Weeks (15% Off) - 15.00% Every 4 Wee…" at bounding box center [239, 325] width 206 height 25
select select "object:1310"
click at [136, 313] on select "One Time Weekly (20% Off) - 20.00% Every 2 Weeks (15% Off) - 15.00% Every 4 Wee…" at bounding box center [239, 325] width 206 height 25
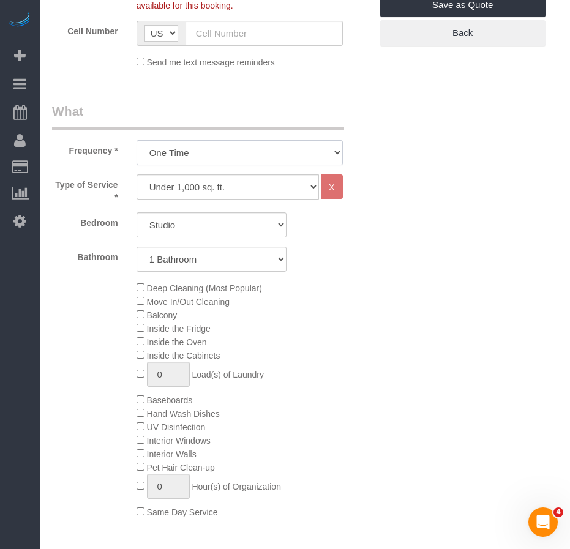
scroll to position [367, 0]
